Goal: Navigation & Orientation: Find specific page/section

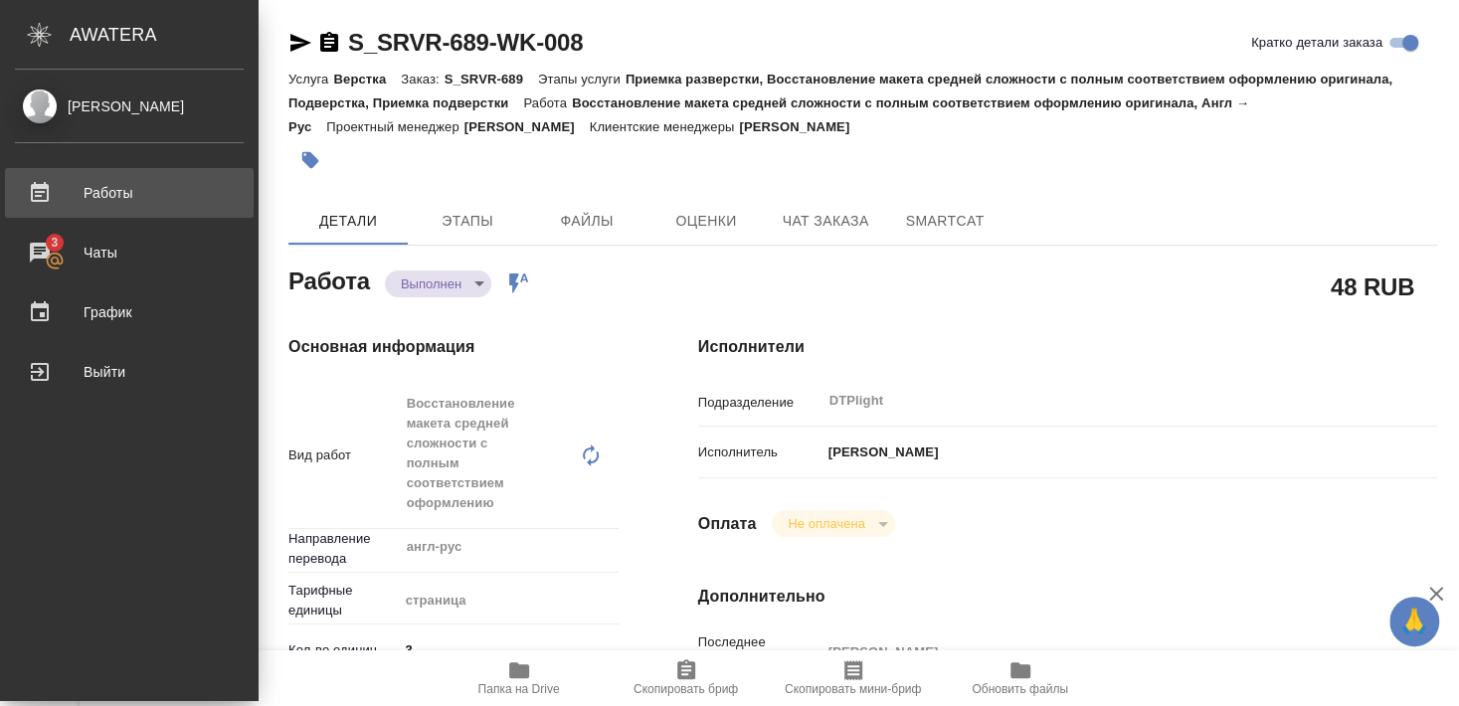
click at [175, 192] on div "Работы" at bounding box center [129, 193] width 229 height 30
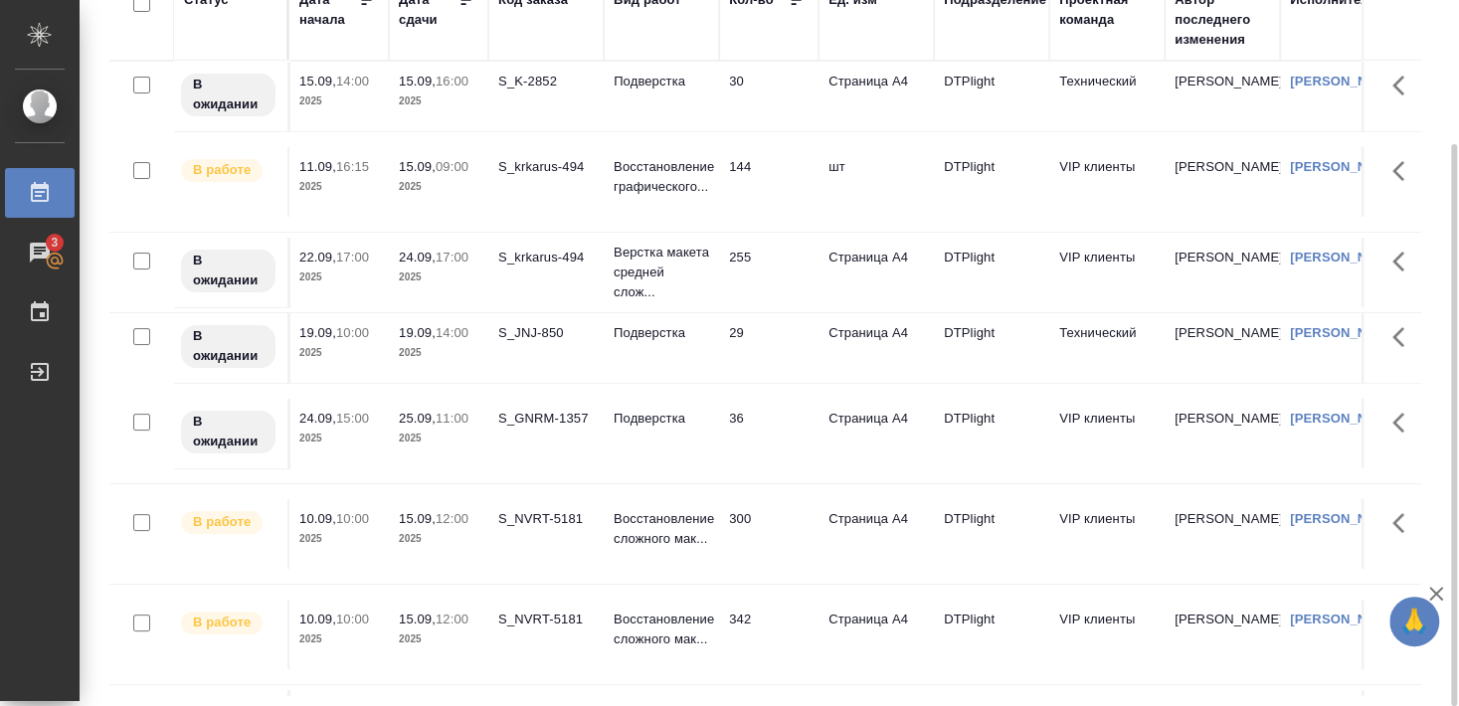
scroll to position [109, 0]
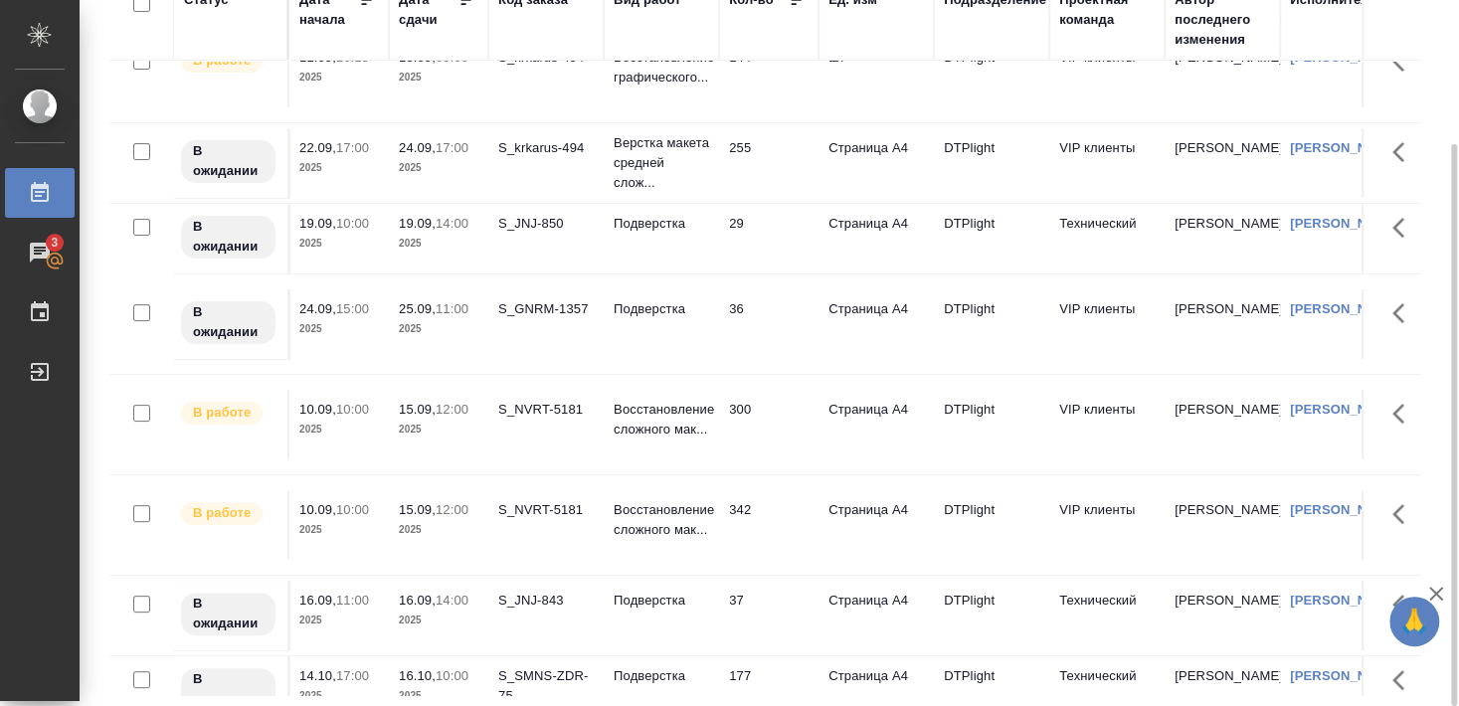
click at [548, 520] on div "S_NVRT-5181" at bounding box center [546, 510] width 96 height 20
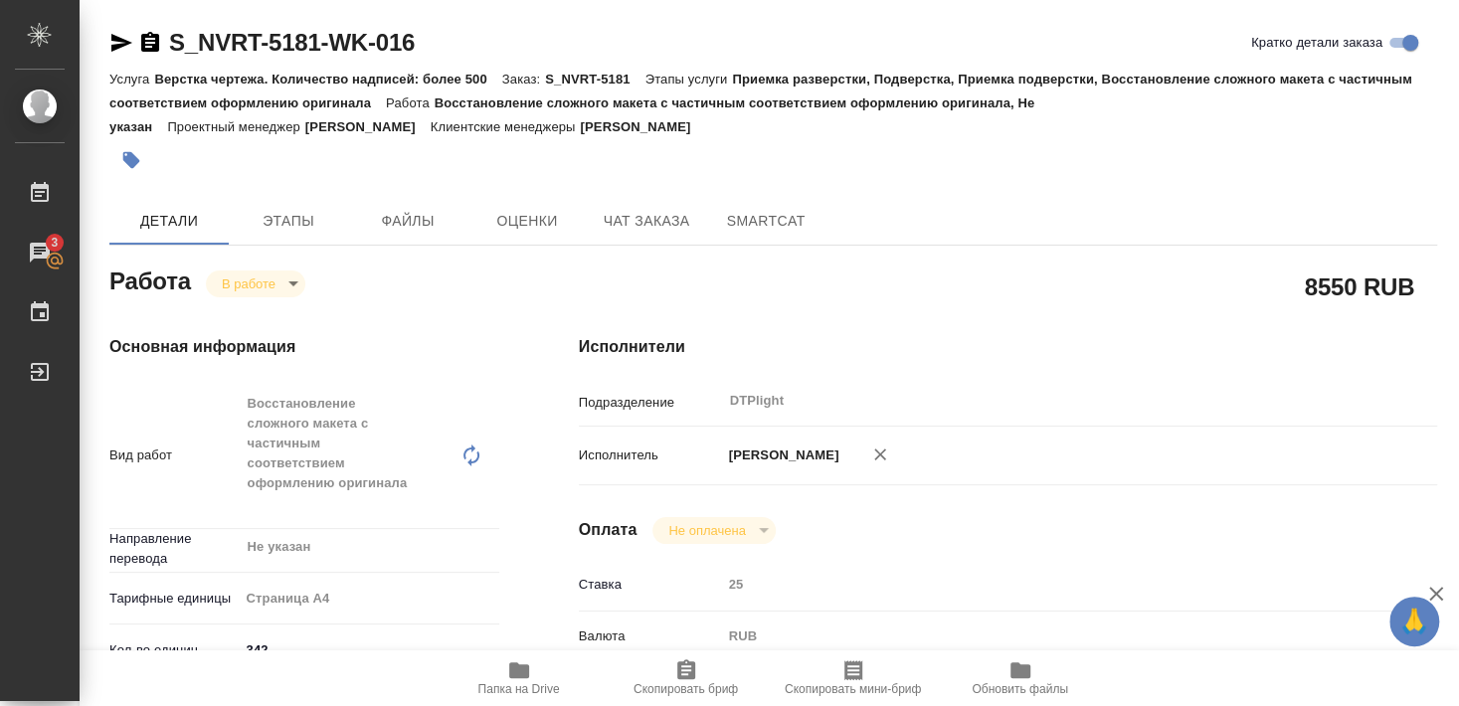
click at [520, 687] on span "Папка на Drive" at bounding box center [520, 689] width 82 height 14
click at [501, 688] on span "Папка на Drive" at bounding box center [520, 689] width 82 height 14
